Goal: Find specific page/section: Find specific page/section

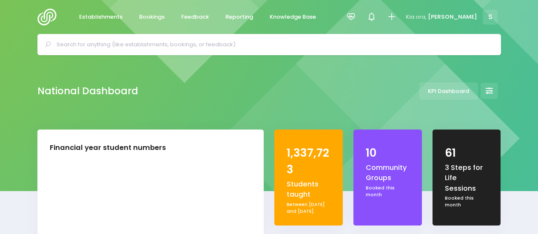
select select "5"
click at [111, 45] on input "text" at bounding box center [273, 44] width 432 height 13
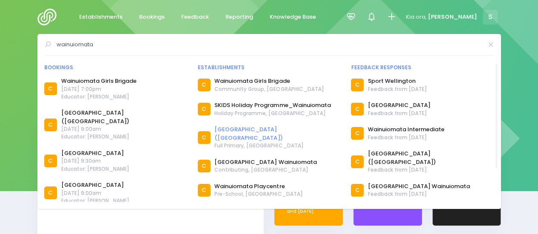
type input "wainuiomata"
click at [274, 131] on link "Pukeatua Primary School (Wainuiomata)" at bounding box center [277, 133] width 126 height 17
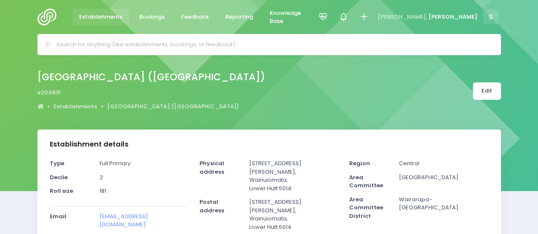
select select "5"
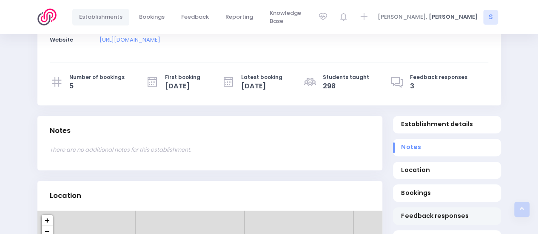
scroll to position [255, 0]
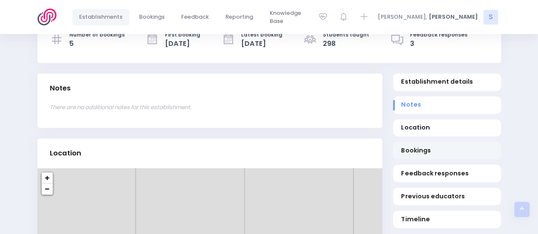
click at [412, 146] on span "Bookings" at bounding box center [446, 150] width 91 height 9
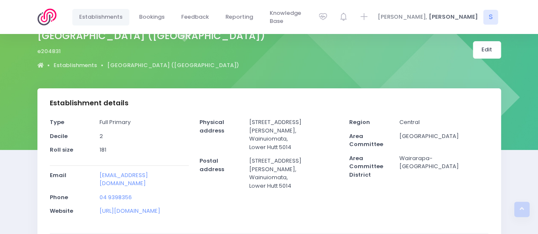
scroll to position [0, 0]
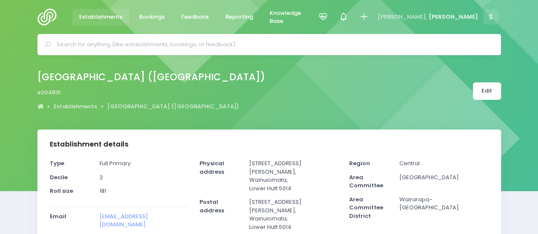
click at [109, 50] on input "text" at bounding box center [273, 44] width 432 height 13
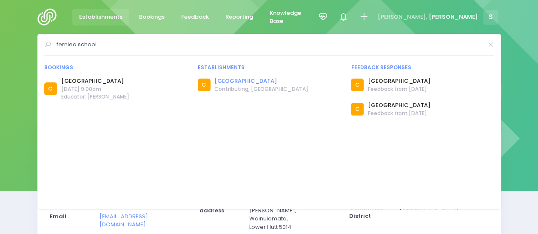
type input "fernlea school"
click at [240, 78] on link "Fernlea School" at bounding box center [261, 81] width 94 height 9
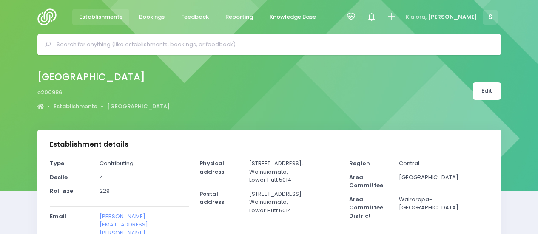
select select "5"
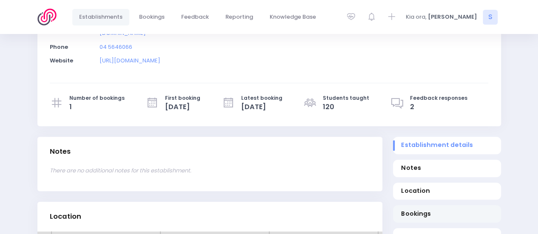
scroll to position [255, 0]
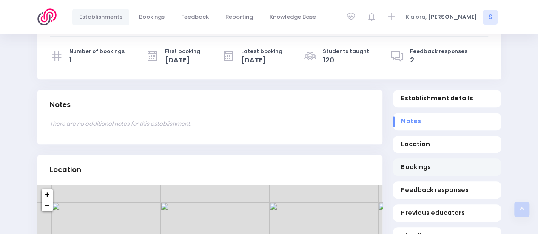
click at [410, 163] on span "Bookings" at bounding box center [446, 167] width 91 height 9
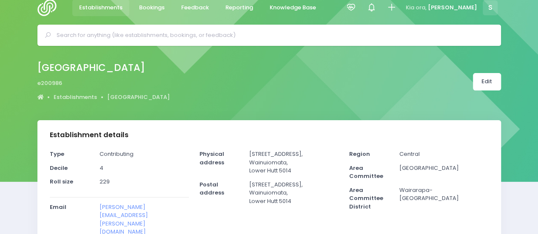
scroll to position [0, 0]
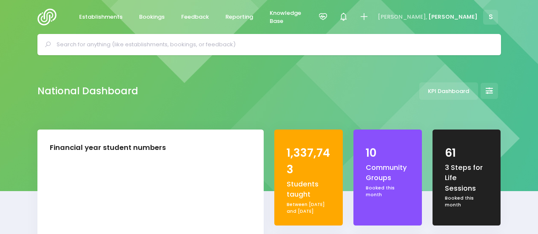
select select "5"
click at [141, 45] on input "text" at bounding box center [273, 44] width 432 height 13
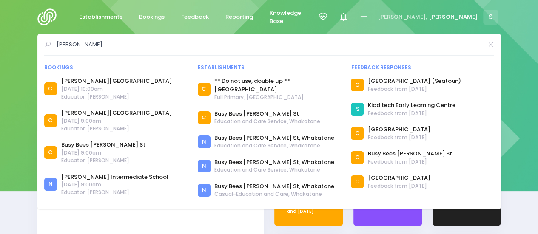
type input "[PERSON_NAME]"
